Goal: Navigation & Orientation: Understand site structure

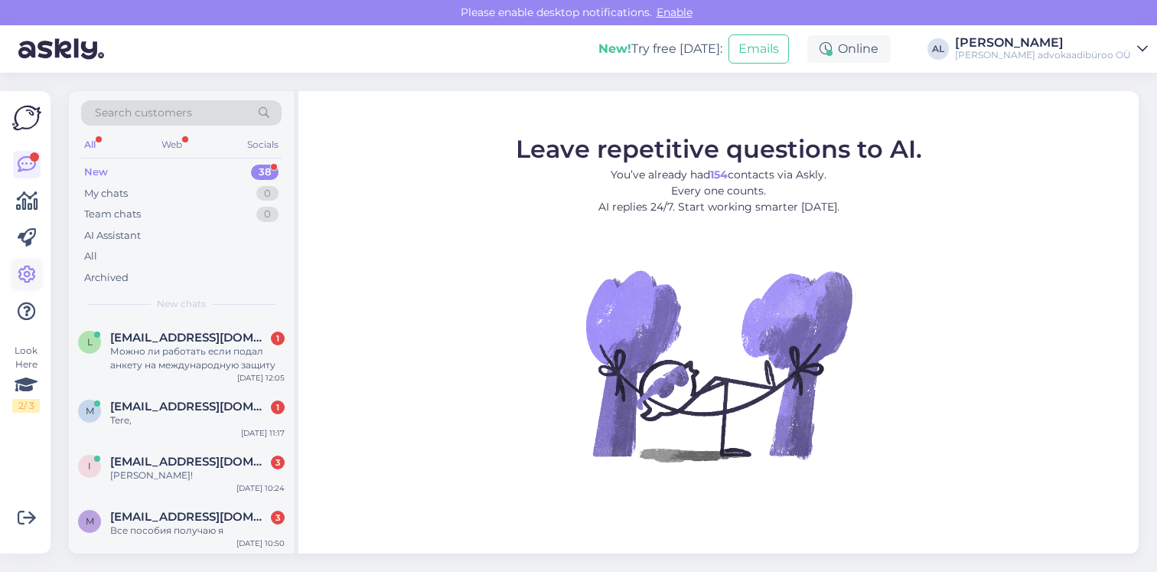
click at [27, 269] on icon at bounding box center [27, 275] width 18 height 18
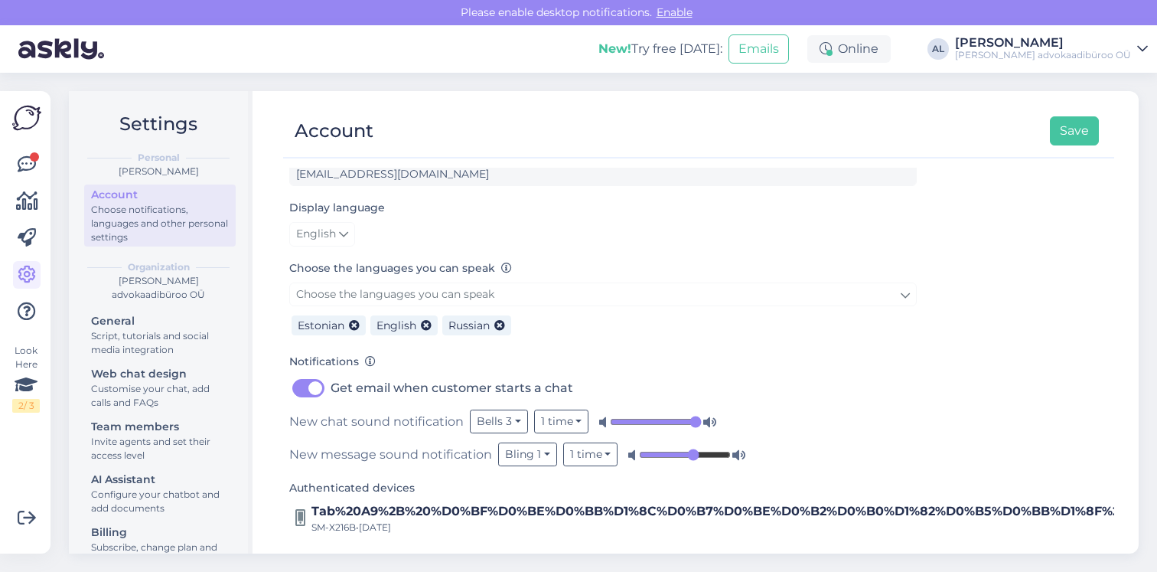
scroll to position [96, 0]
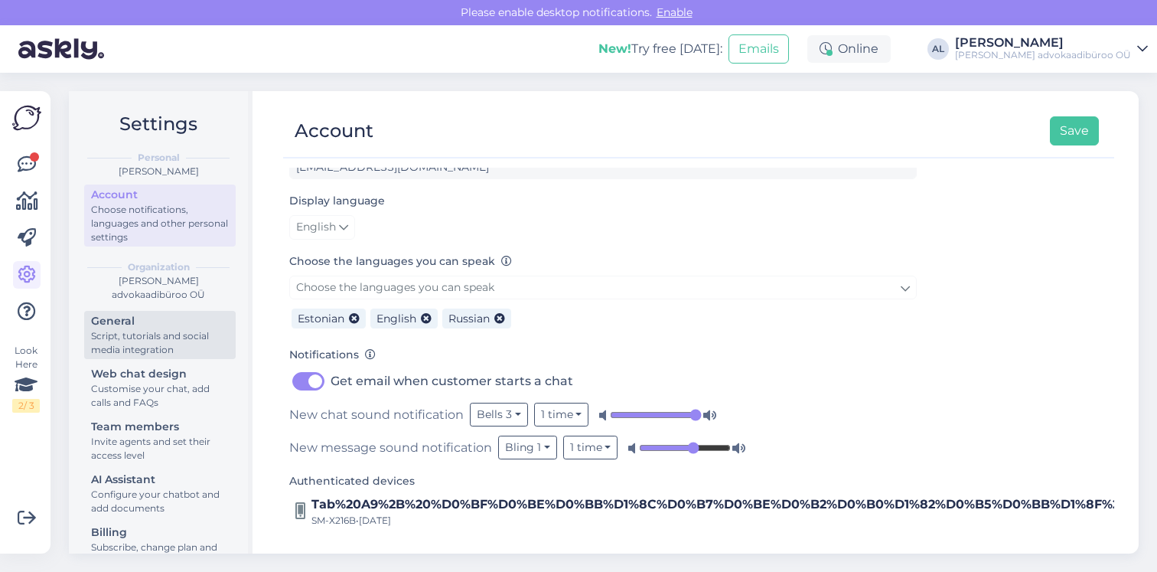
click at [145, 328] on div "General" at bounding box center [160, 321] width 138 height 16
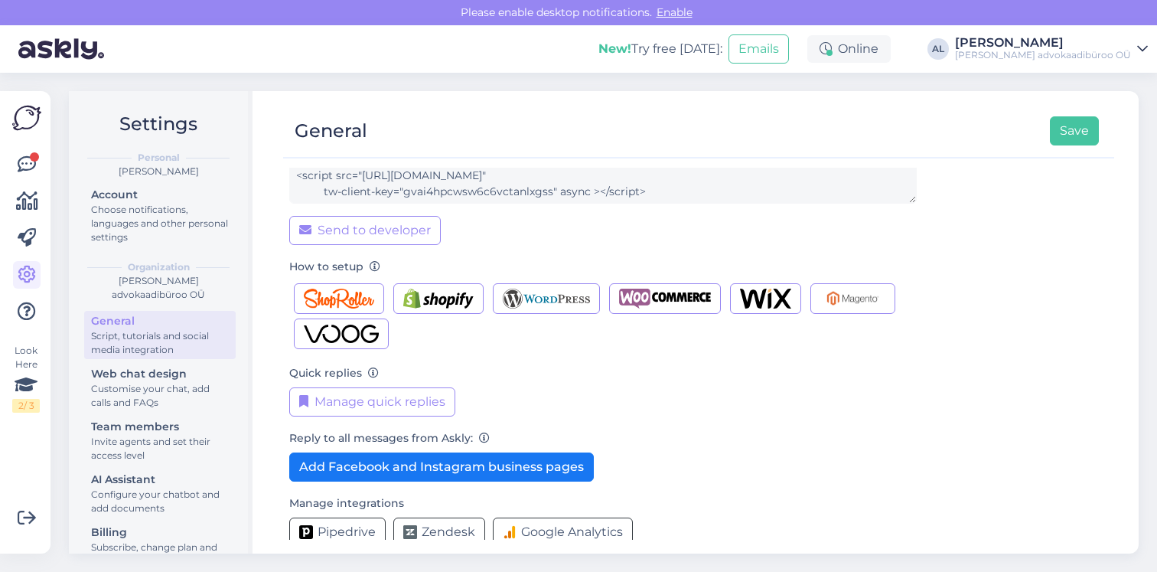
scroll to position [166, 0]
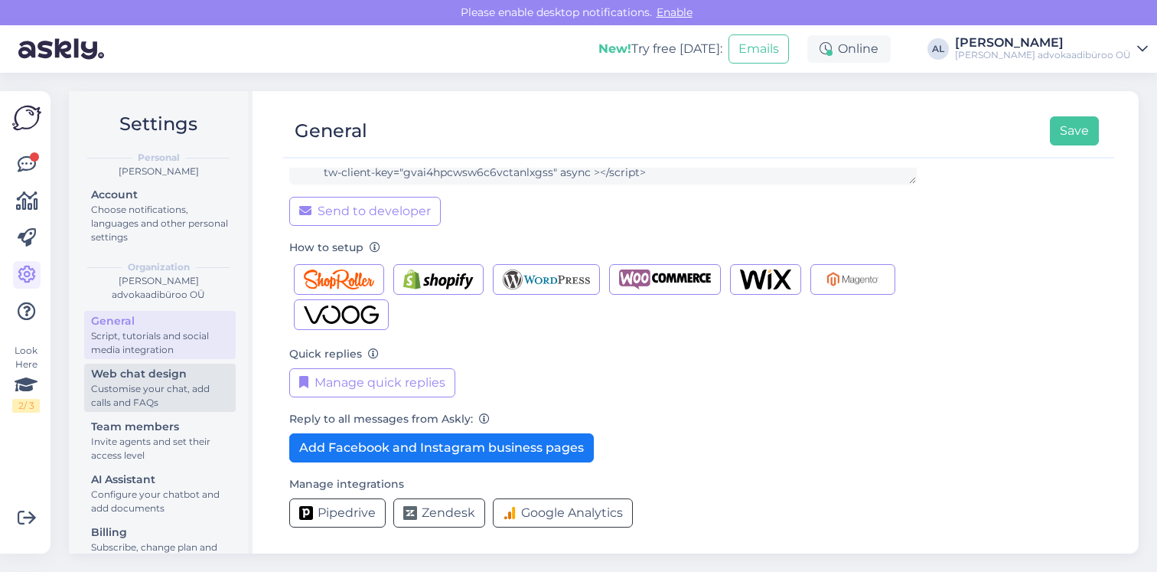
click at [172, 407] on div "Customise your chat, add calls and FAQs" at bounding box center [160, 396] width 138 height 28
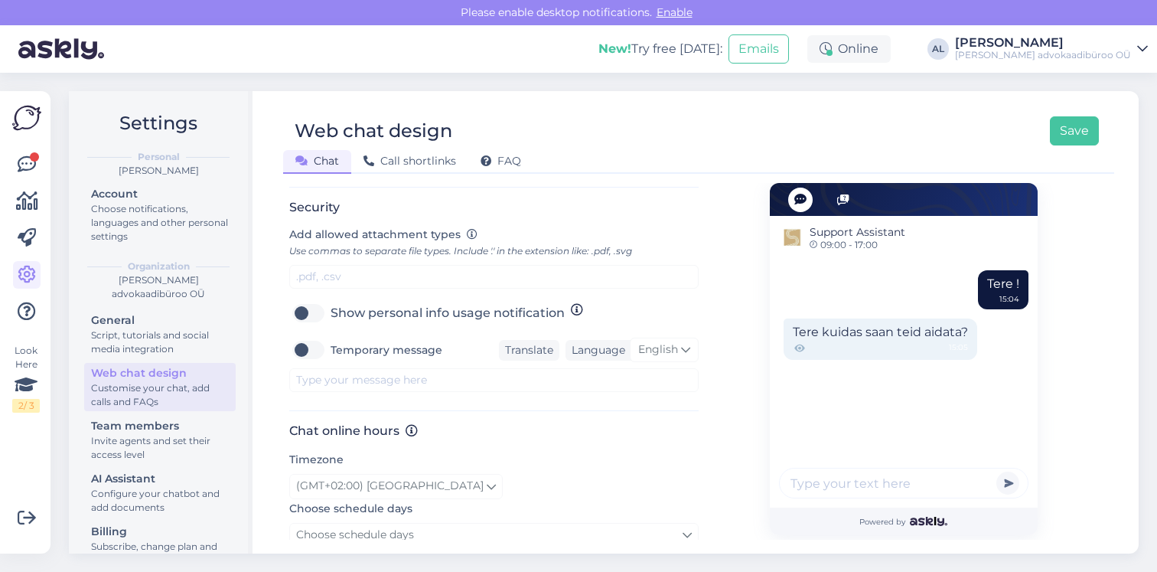
scroll to position [778, 0]
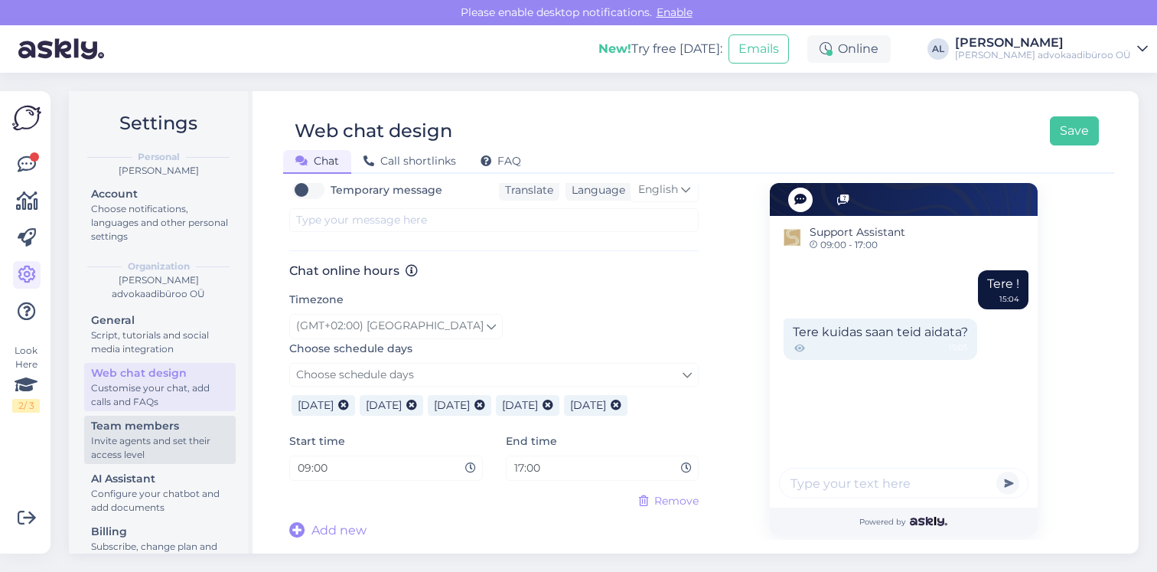
click at [142, 441] on div "Invite agents and set their access level" at bounding box center [160, 448] width 138 height 28
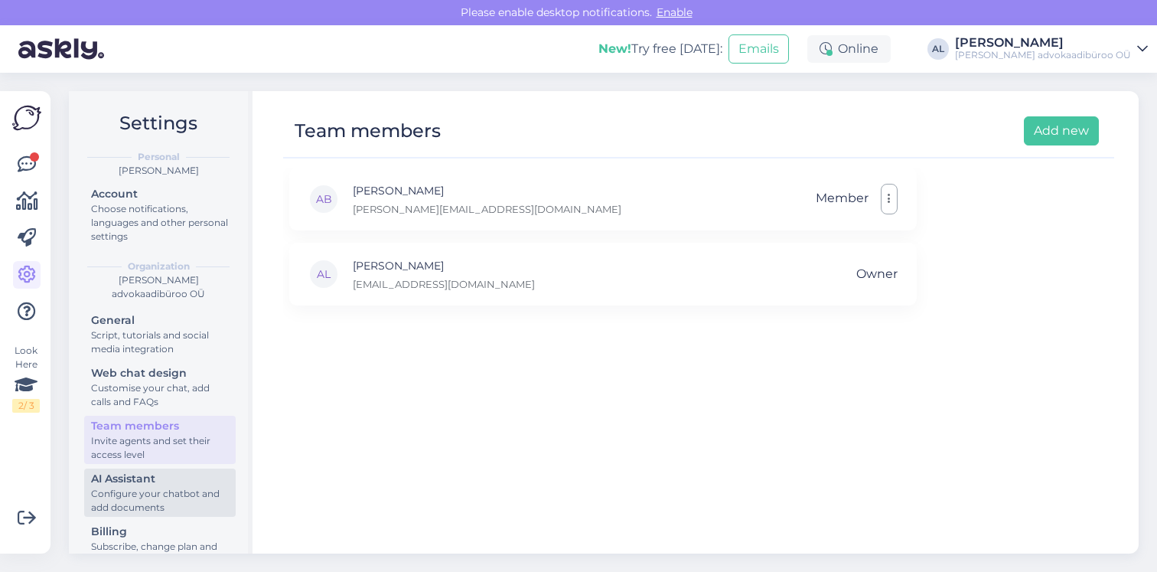
click at [135, 486] on div "AI Assistant" at bounding box center [160, 479] width 138 height 16
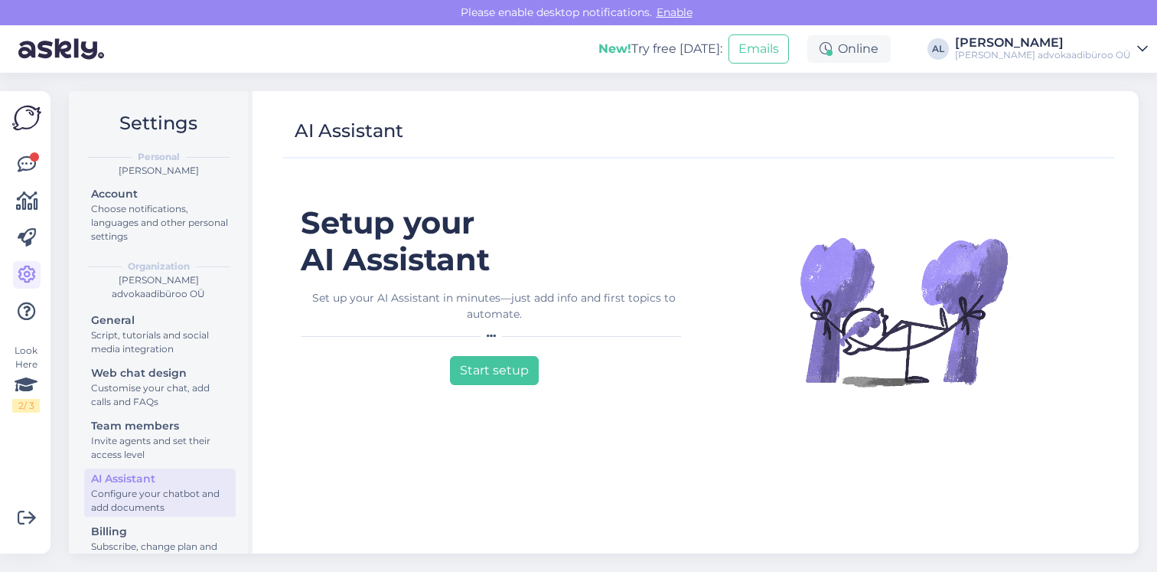
scroll to position [31, 0]
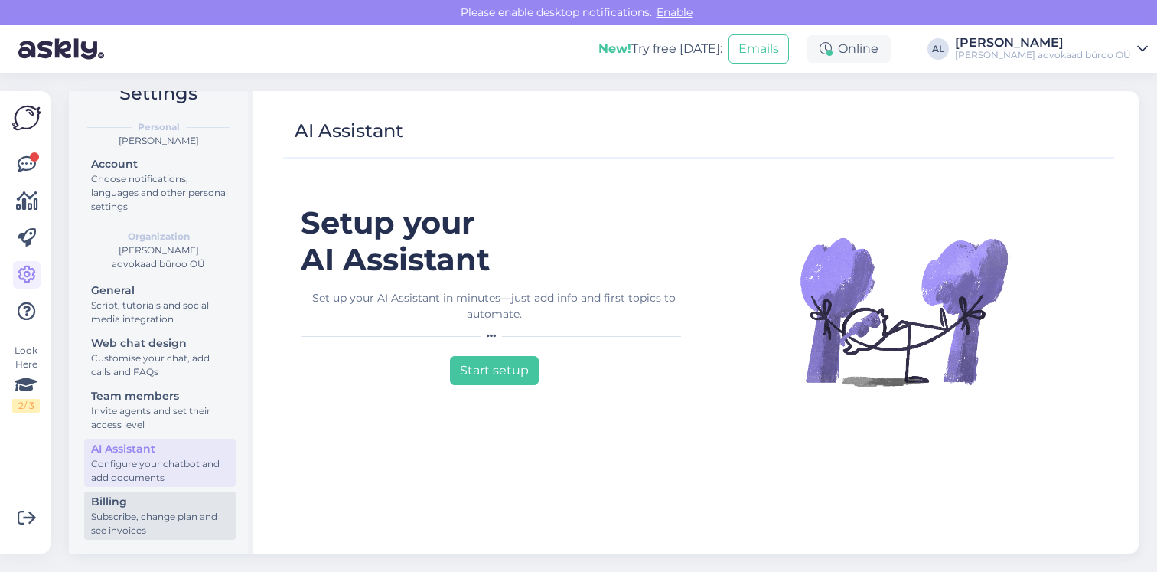
click at [139, 513] on div "Subscribe, change plan and see invoices" at bounding box center [160, 524] width 138 height 28
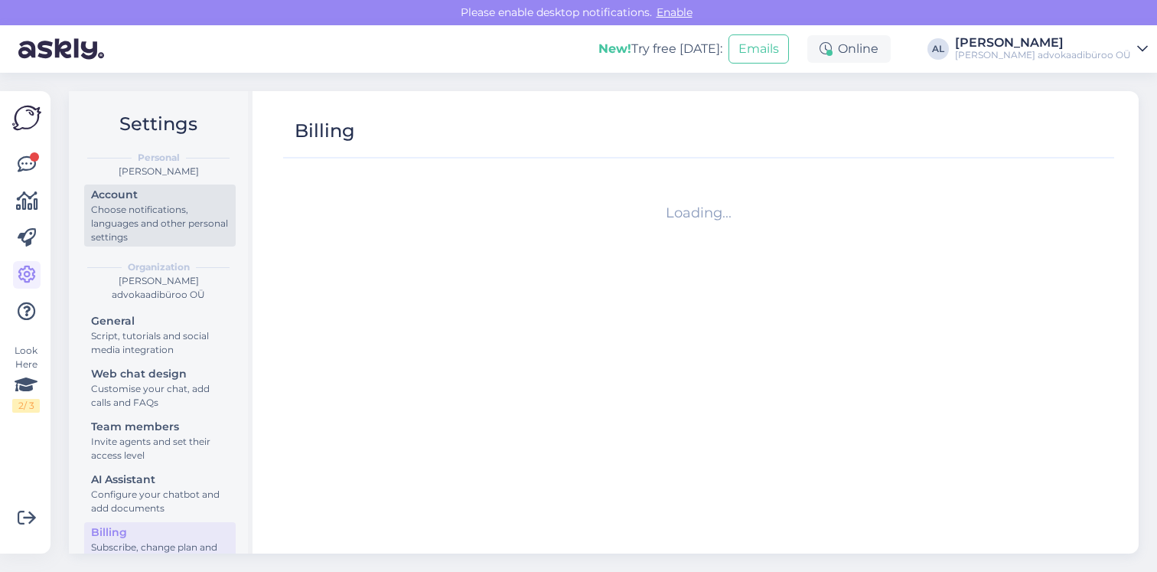
click at [142, 218] on div "Choose notifications, languages and other personal settings" at bounding box center [160, 223] width 138 height 41
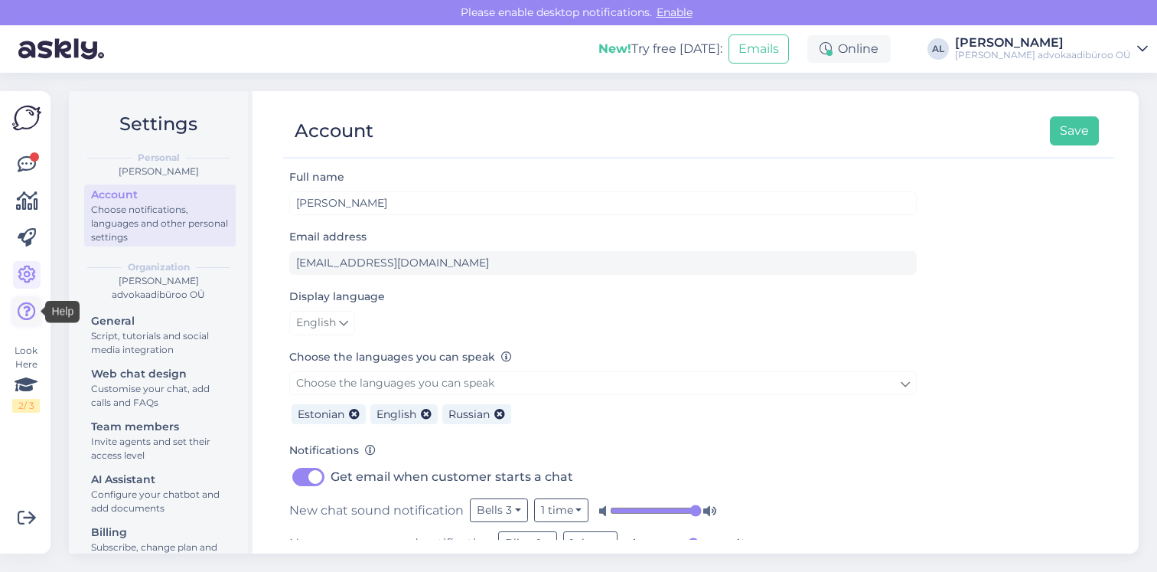
click at [23, 314] on icon at bounding box center [27, 311] width 18 height 18
